Goal: Task Accomplishment & Management: Use online tool/utility

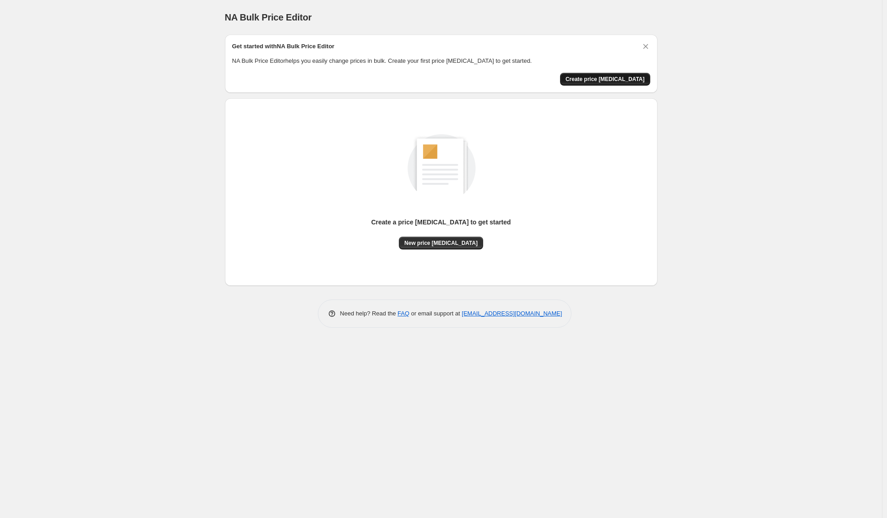
click at [601, 74] on button "Create price [MEDICAL_DATA]" at bounding box center [605, 79] width 90 height 13
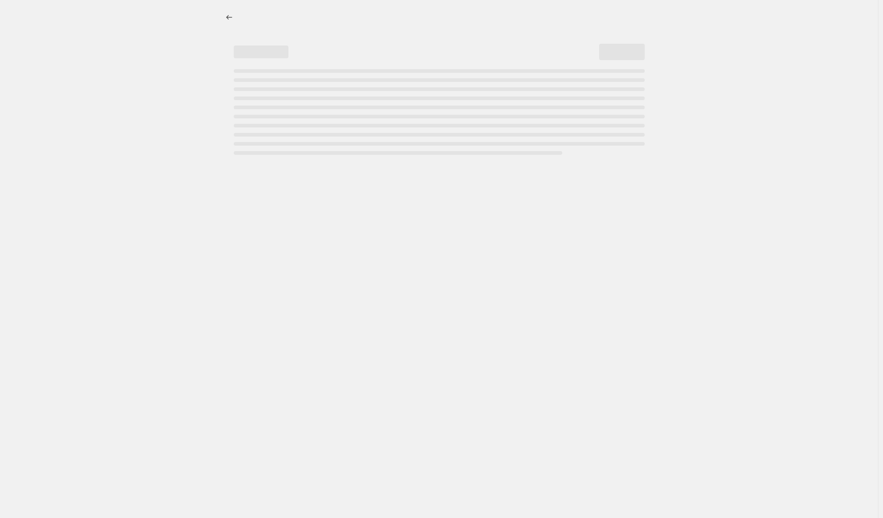
select select "percentage"
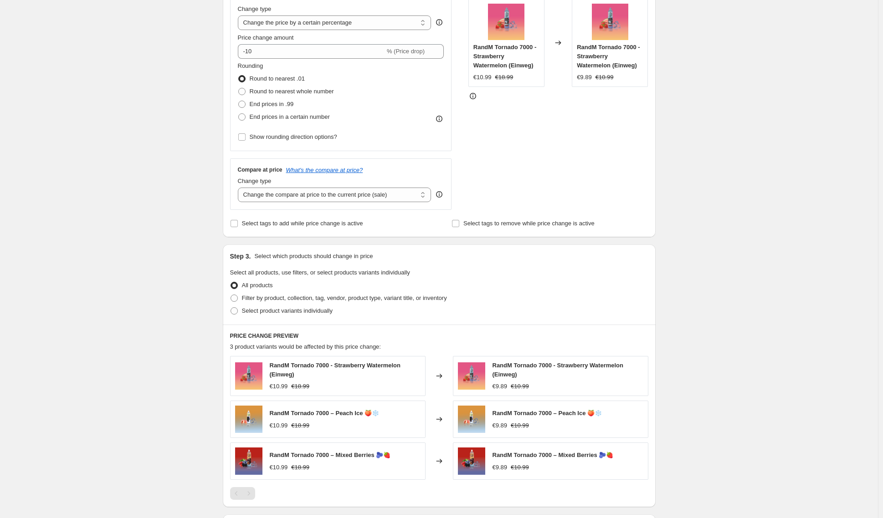
scroll to position [213, 0]
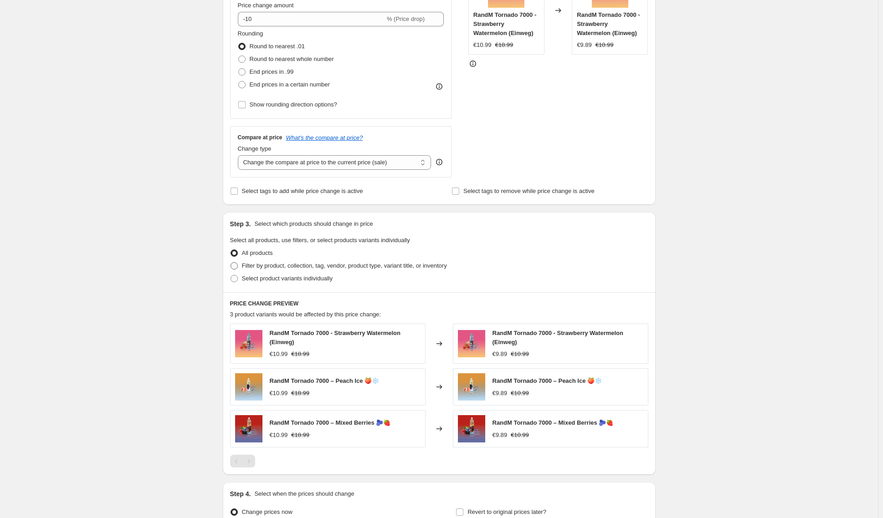
click at [241, 265] on label "Filter by product, collection, tag, vendor, product type, variant title, or inv…" at bounding box center [338, 266] width 217 height 13
click at [231, 263] on input "Filter by product, collection, tag, vendor, product type, variant title, or inv…" at bounding box center [231, 262] width 0 height 0
radio input "true"
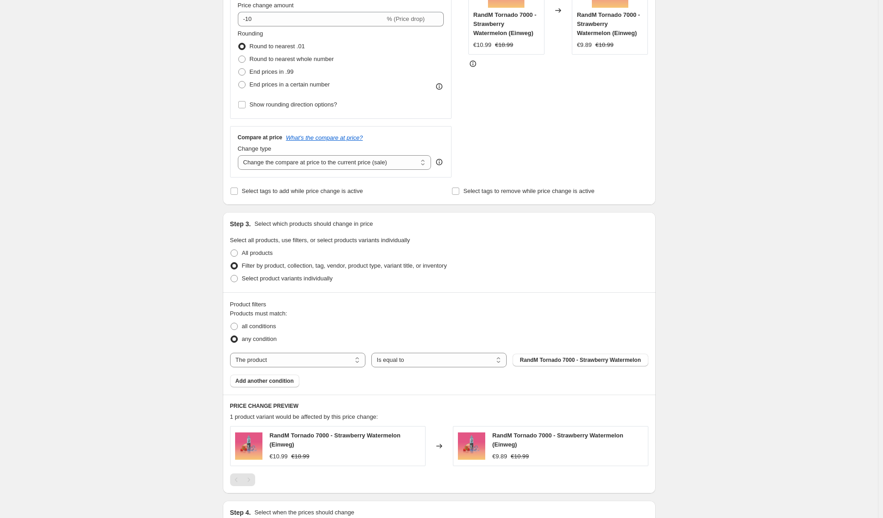
scroll to position [0, 0]
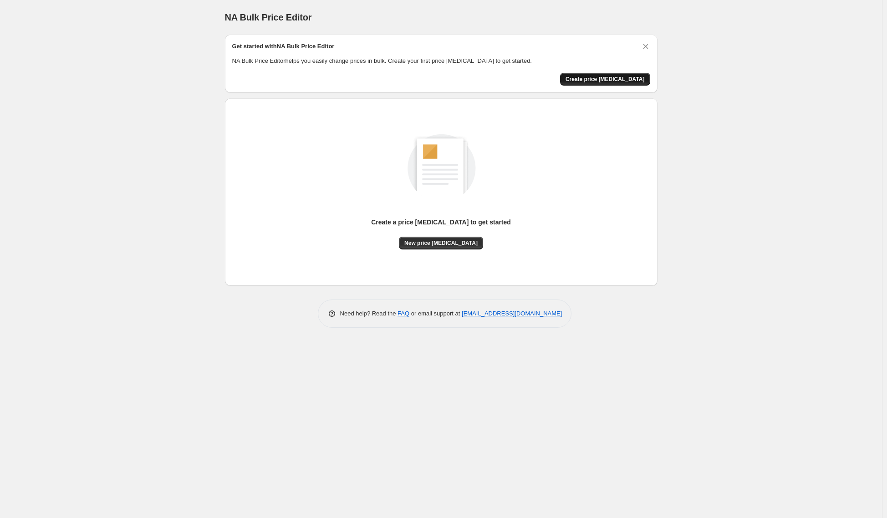
click at [594, 75] on button "Create price [MEDICAL_DATA]" at bounding box center [605, 79] width 90 height 13
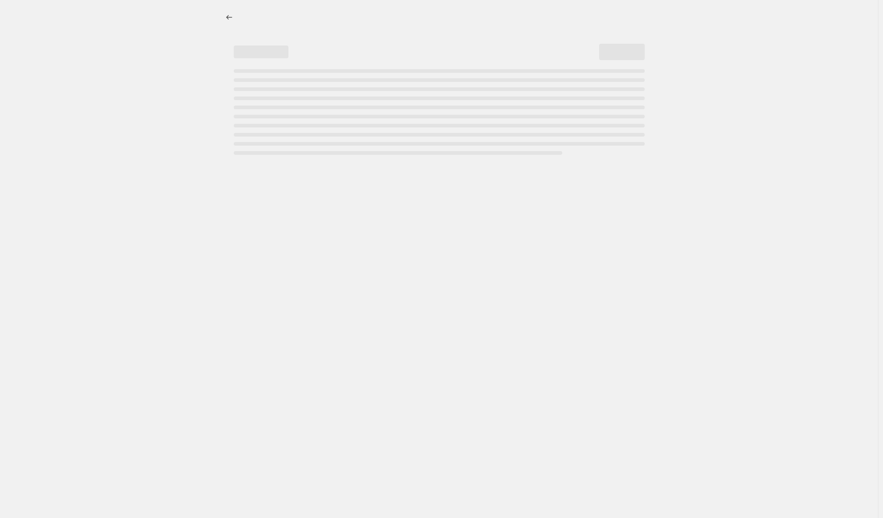
select select "percentage"
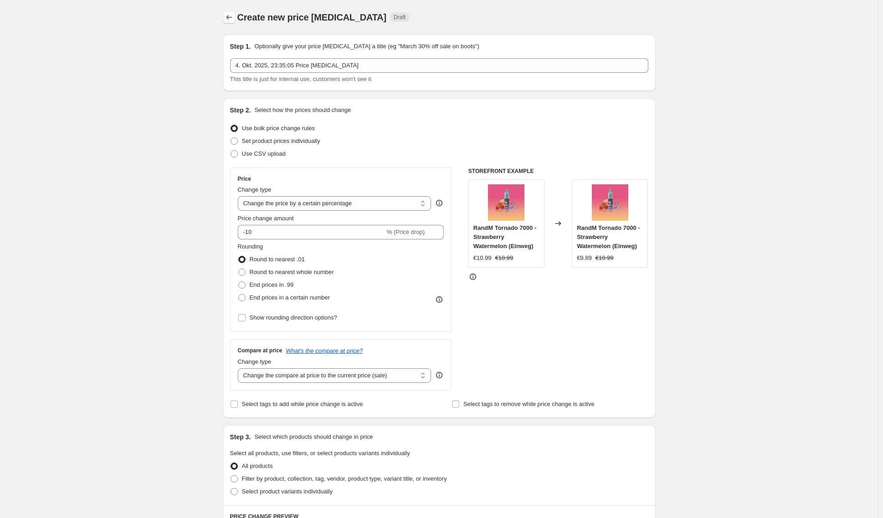
click at [229, 17] on icon "Price change jobs" at bounding box center [229, 17] width 6 height 5
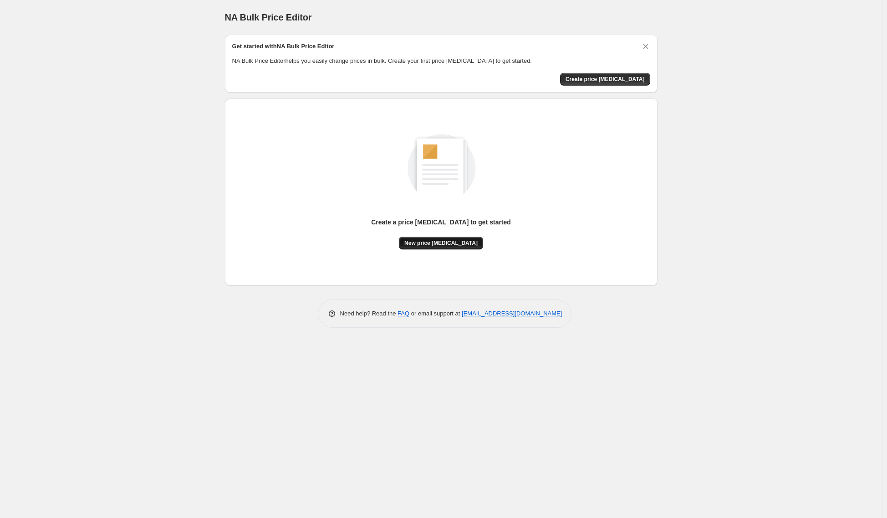
click at [444, 244] on span "New price [MEDICAL_DATA]" at bounding box center [441, 243] width 73 height 7
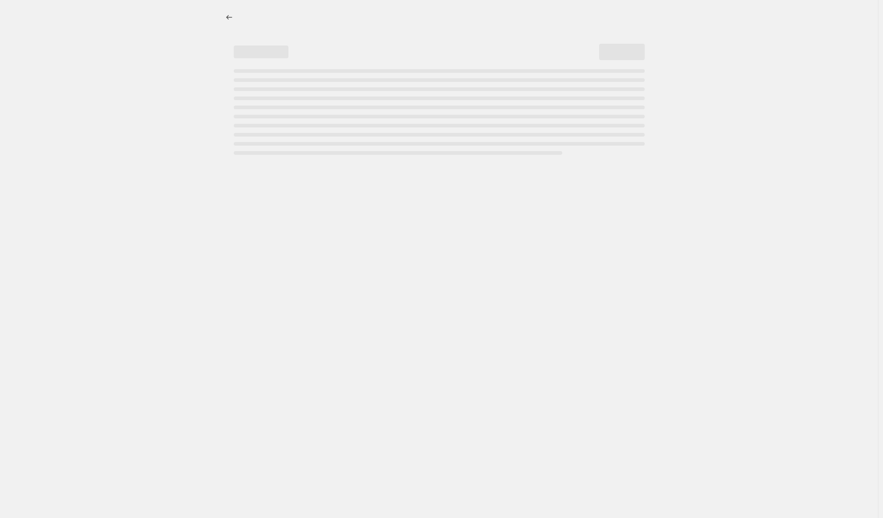
select select "percentage"
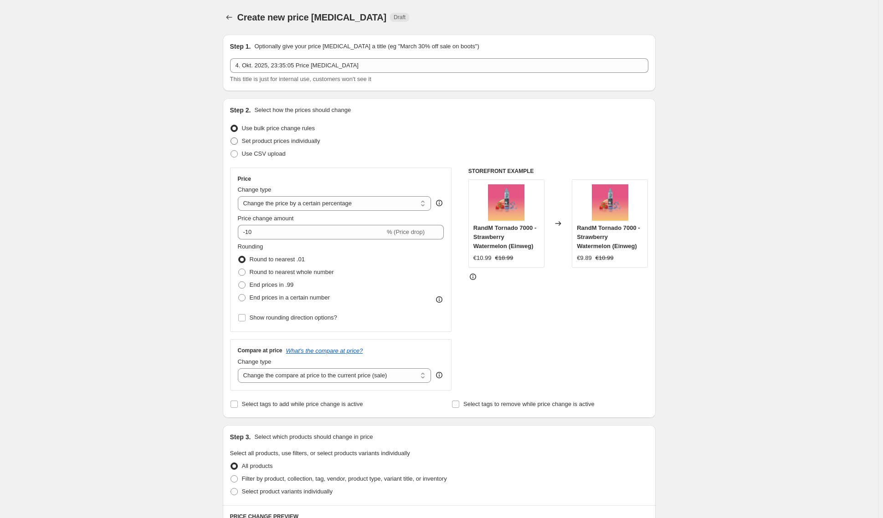
click at [238, 140] on span at bounding box center [234, 141] width 7 height 7
click at [231, 138] on input "Set product prices individually" at bounding box center [231, 138] width 0 height 0
radio input "true"
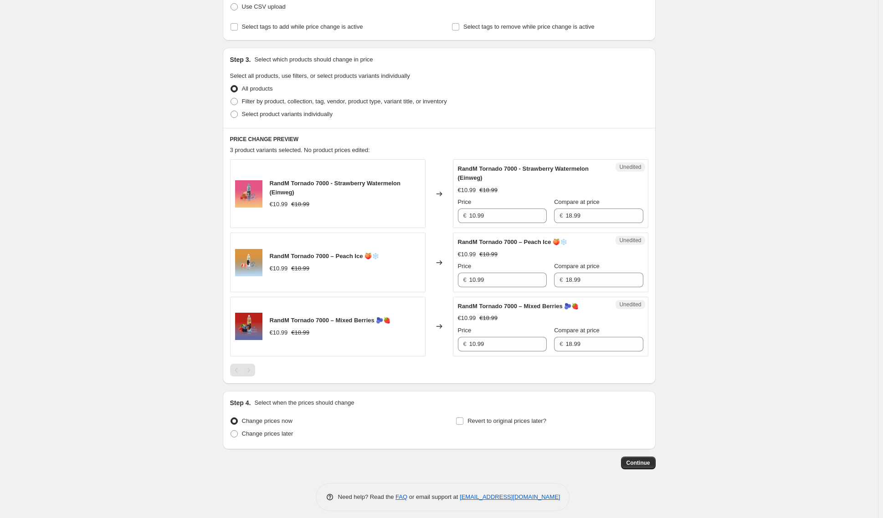
scroll to position [154, 0]
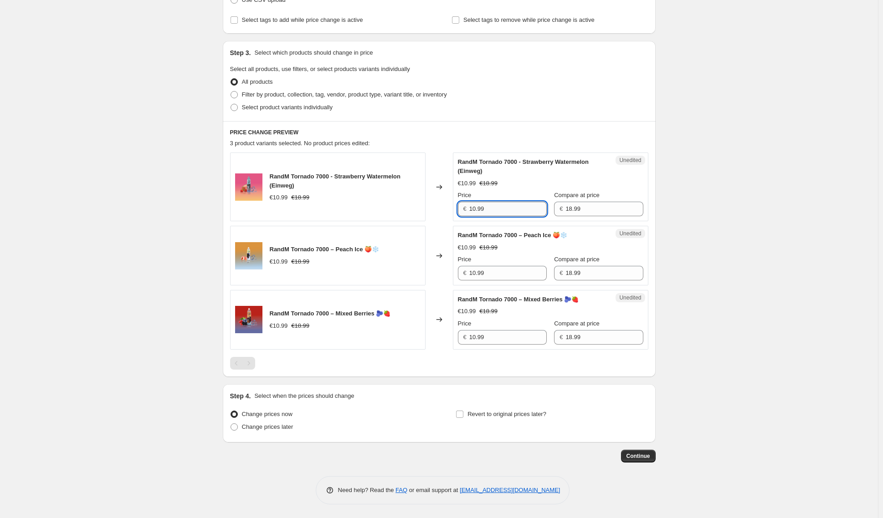
click at [512, 210] on input "10.99" at bounding box center [507, 209] width 77 height 15
type input "10.99"
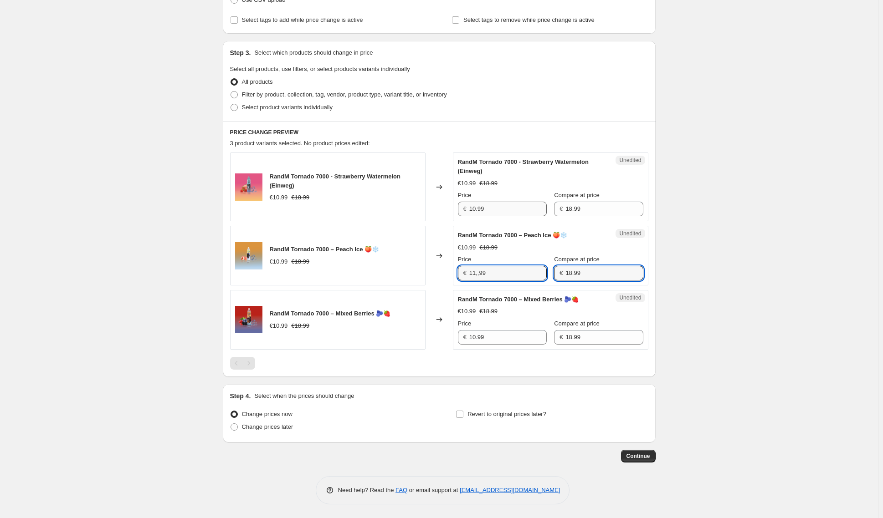
type input "10.99"
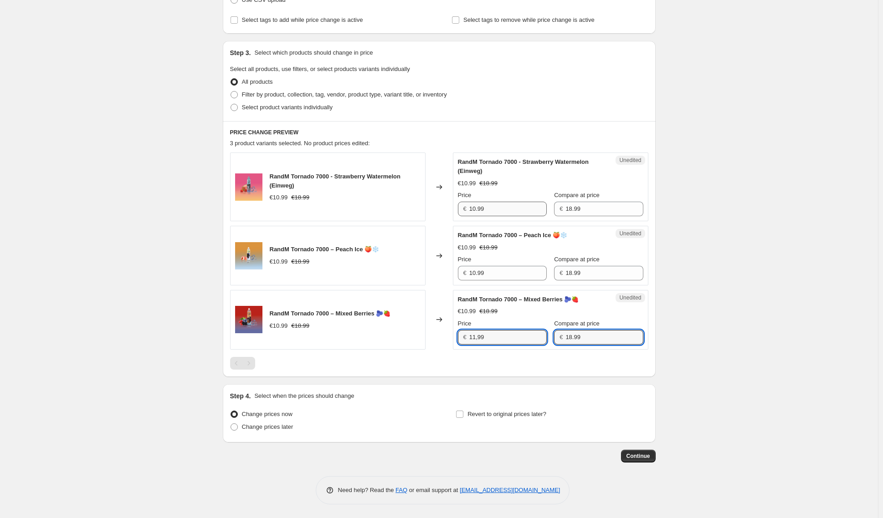
type input "10.99"
click at [487, 209] on input "10.99" at bounding box center [507, 209] width 77 height 15
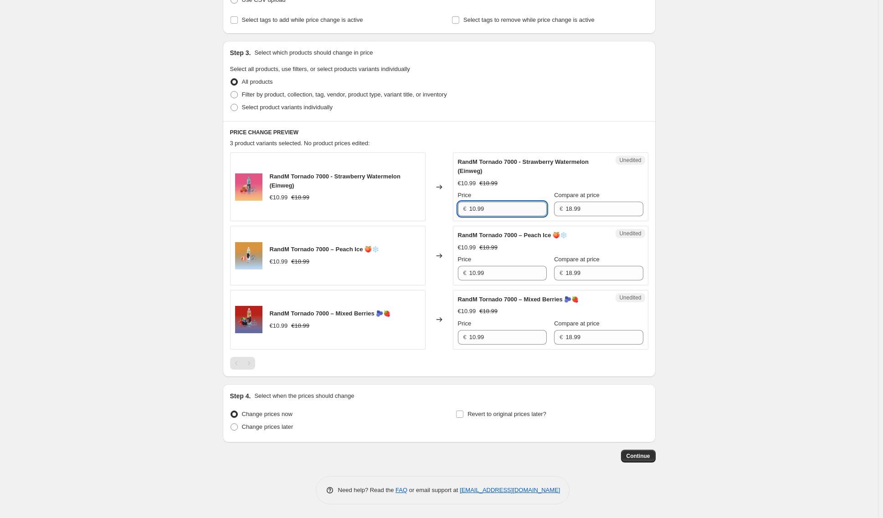
click at [476, 210] on input "10.99" at bounding box center [507, 209] width 77 height 15
type input "11.99"
click at [506, 283] on div "Unedited RandM Tornado 7000 – Peach Ice 🍑❄️ €10.99 €18.99 Price € 10.99 Compare…" at bounding box center [550, 256] width 195 height 60
click at [475, 273] on input "10.99" at bounding box center [507, 273] width 77 height 15
type input "11.99"
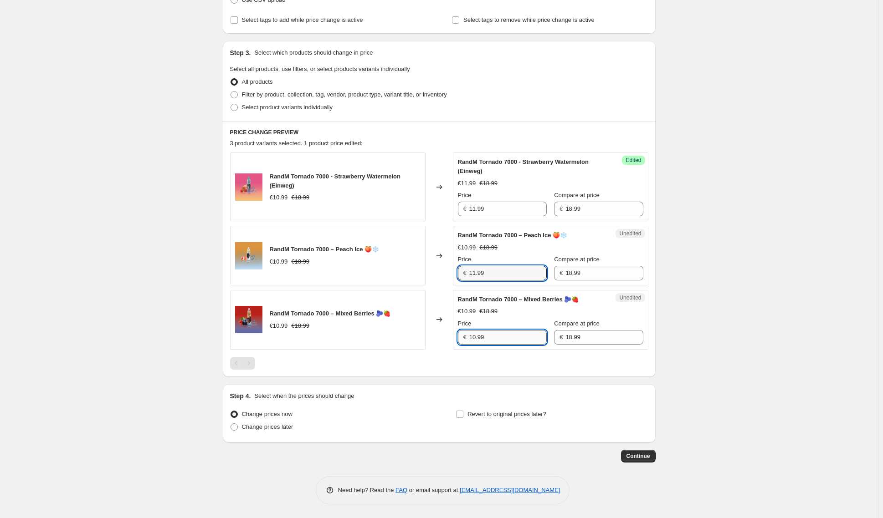
click at [477, 337] on input "10.99" at bounding box center [507, 337] width 77 height 15
type input "11.99"
click at [591, 373] on div "PRICE CHANGE PREVIEW 3 product variants selected. 2 product prices edited: Rand…" at bounding box center [439, 249] width 433 height 256
click at [643, 457] on span "Continue" at bounding box center [638, 456] width 24 height 7
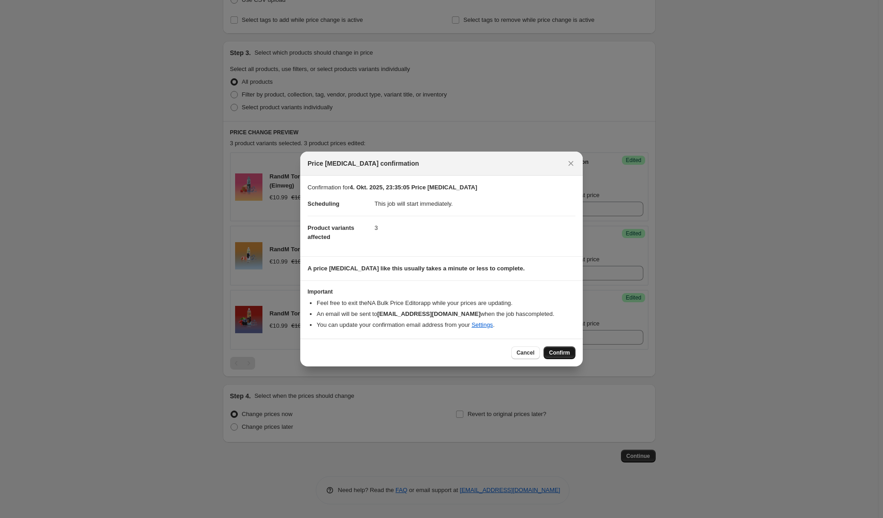
click at [555, 354] on span "Confirm" at bounding box center [559, 352] width 21 height 7
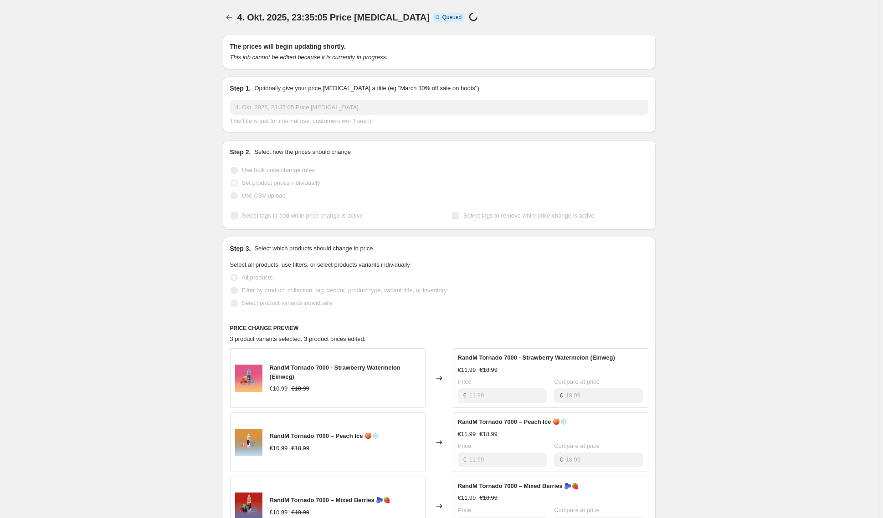
scroll to position [154, 0]
